Goal: Find specific page/section: Find specific page/section

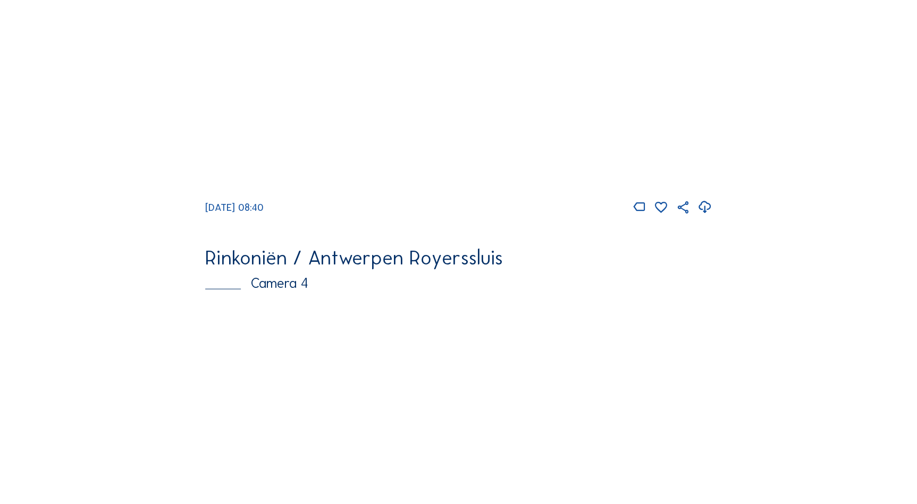
scroll to position [969, 0]
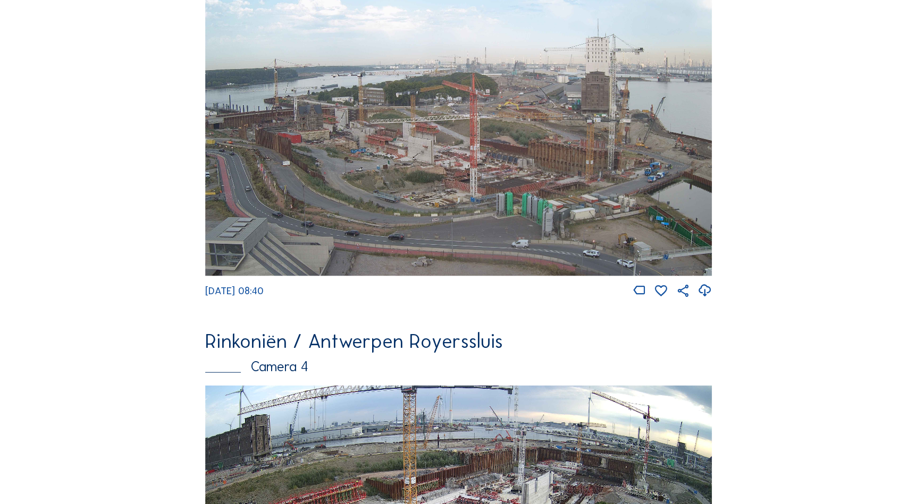
click at [512, 196] on img at bounding box center [458, 132] width 507 height 285
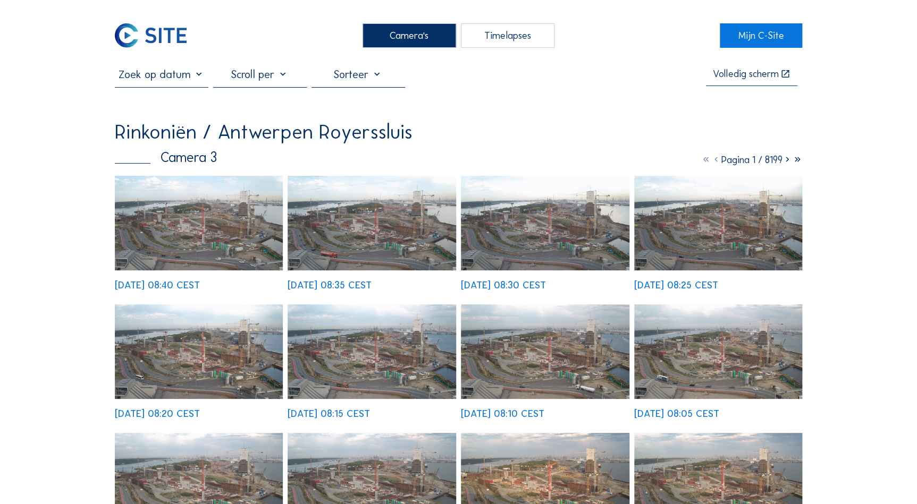
click at [182, 233] on img at bounding box center [199, 223] width 168 height 95
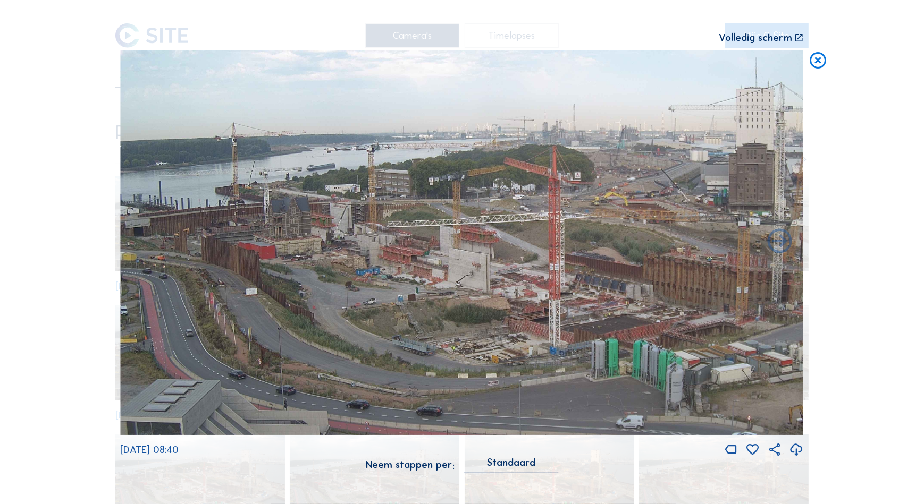
drag, startPoint x: 339, startPoint y: 261, endPoint x: 436, endPoint y: 260, distance: 96.7
click at [629, 266] on img at bounding box center [461, 242] width 683 height 384
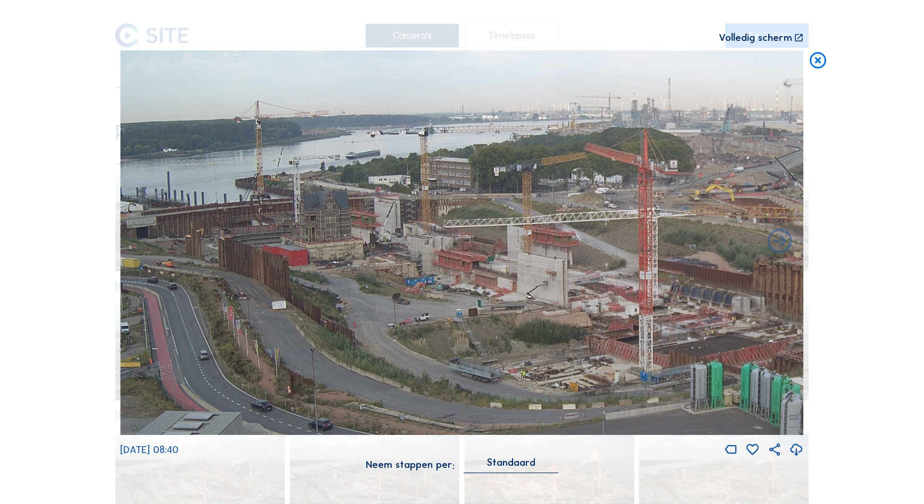
drag, startPoint x: 256, startPoint y: 270, endPoint x: 509, endPoint y: 279, distance: 253.1
click at [509, 279] on img at bounding box center [461, 242] width 683 height 384
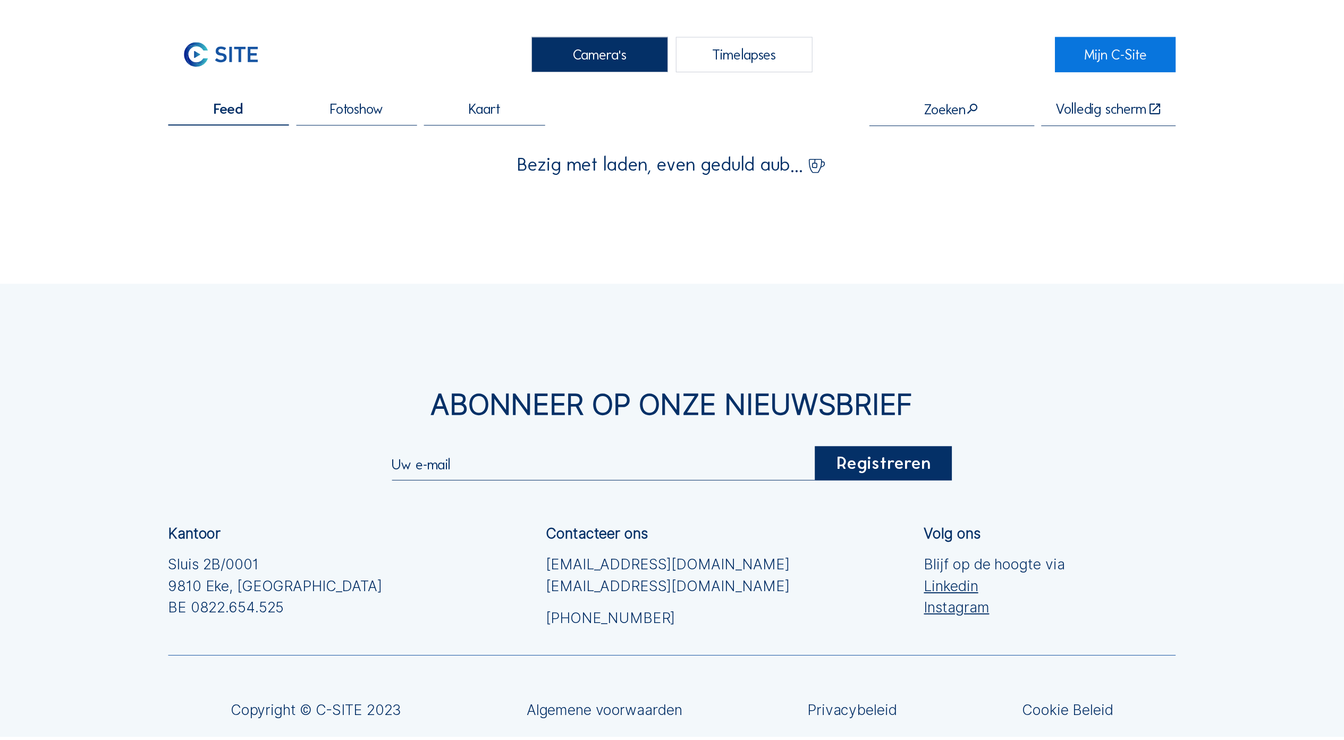
scroll to position [129, 0]
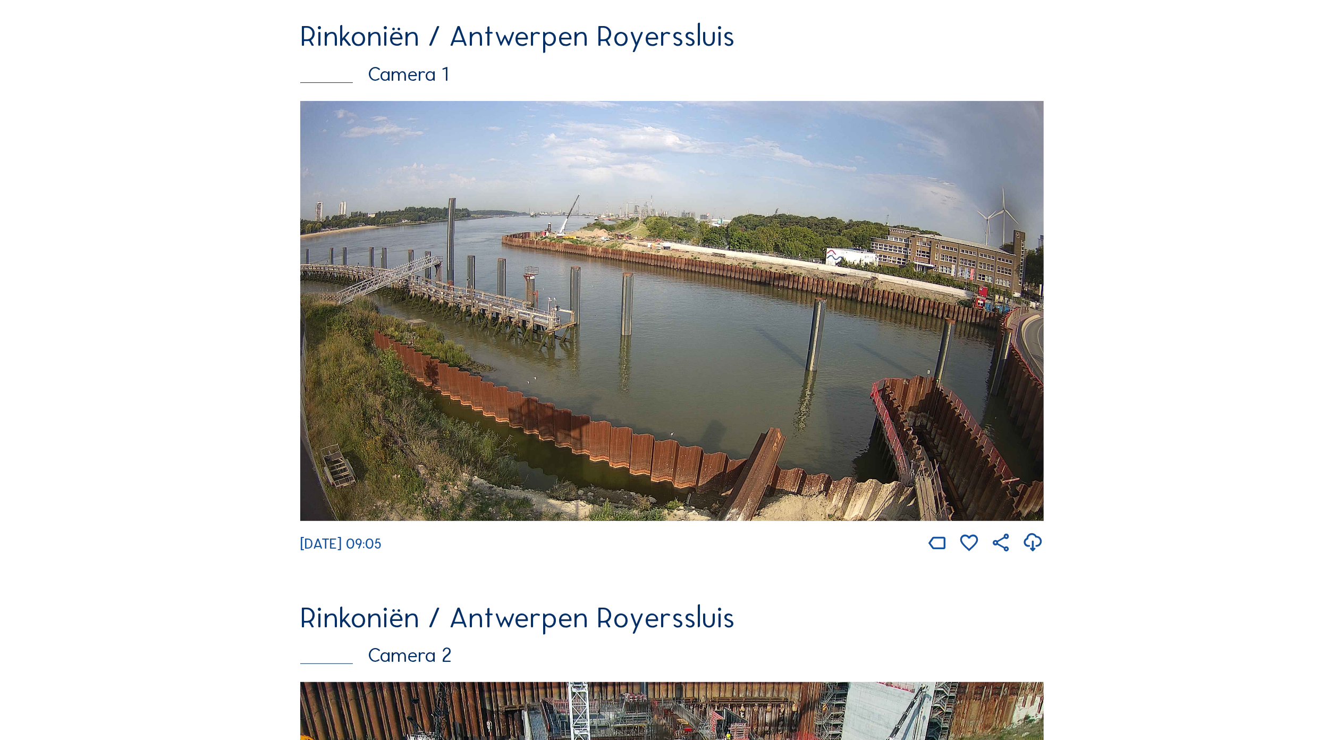
drag, startPoint x: 1106, startPoint y: 32, endPoint x: 959, endPoint y: 49, distance: 148.1
click at [916, 49] on div "Rinkoniën / Antwerpen Royerssluis" at bounding box center [671, 35] width 743 height 29
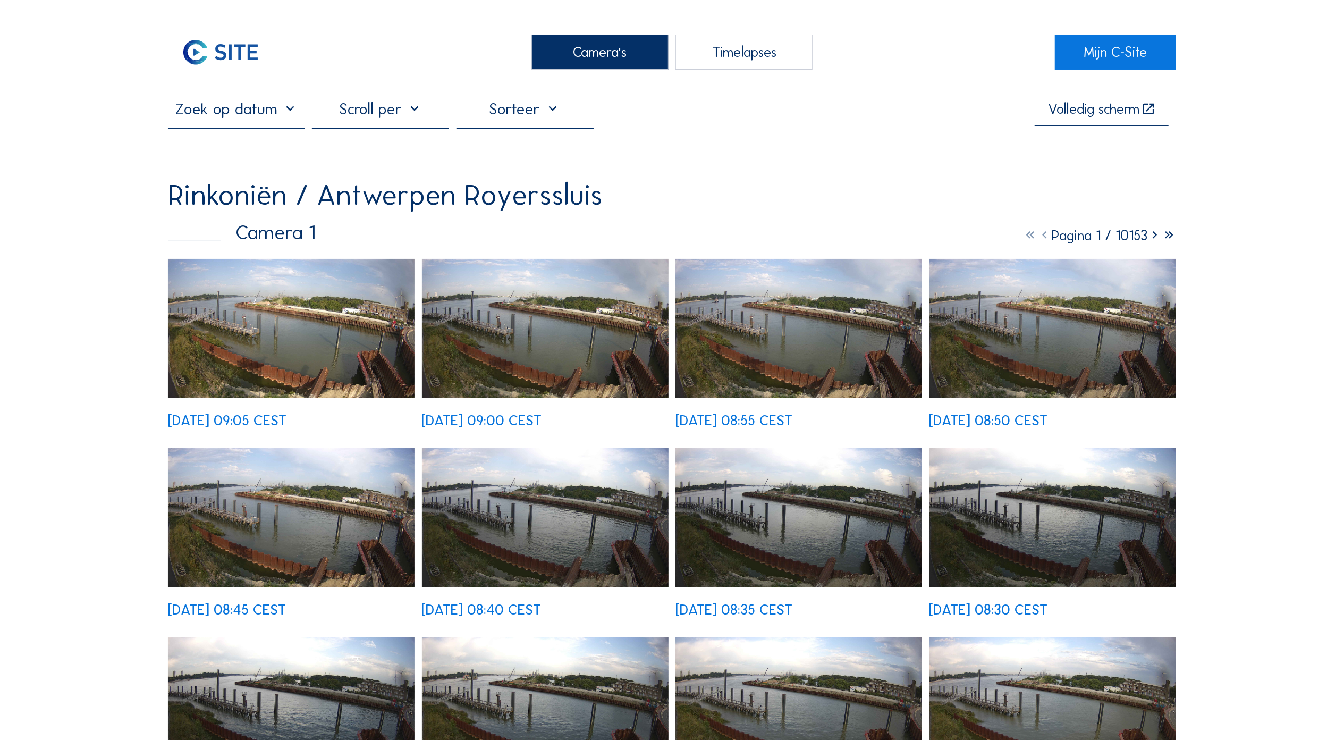
drag, startPoint x: -8, startPoint y: 380, endPoint x: -101, endPoint y: 400, distance: 94.9
